Goal: Find specific page/section

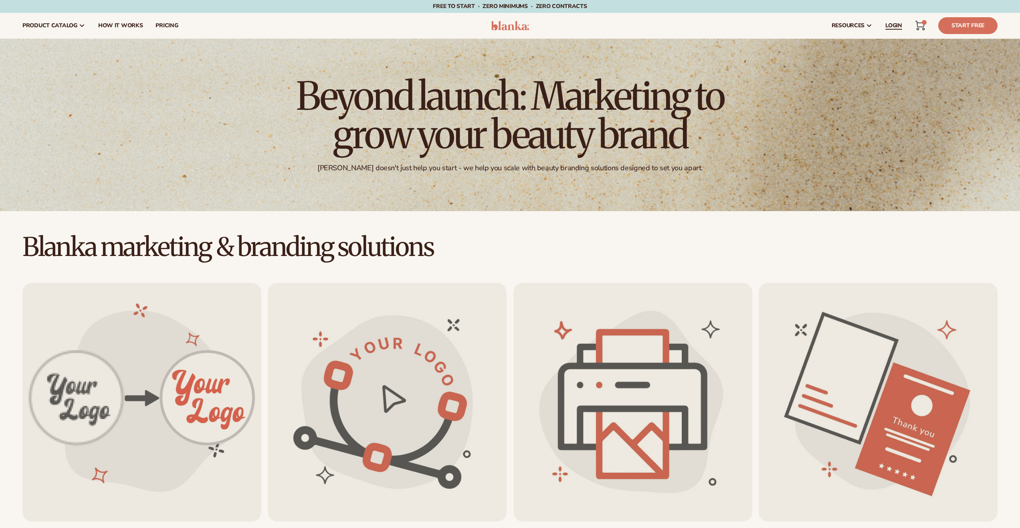
click at [893, 24] on span "LOGIN" at bounding box center [894, 25] width 17 height 6
